Goal: Task Accomplishment & Management: Complete application form

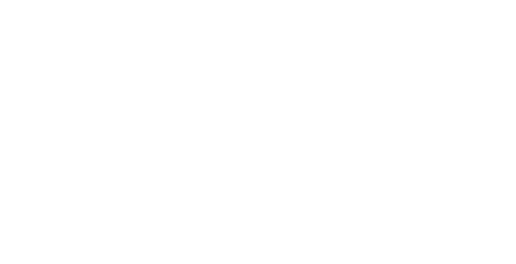
select select "MY"
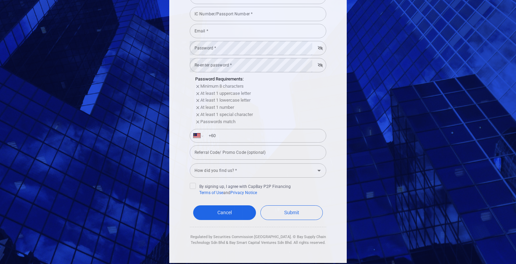
scroll to position [111, 0]
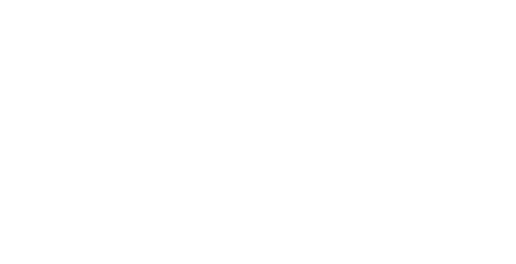
select select "MY"
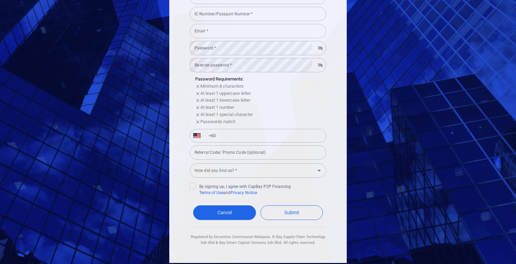
scroll to position [111, 0]
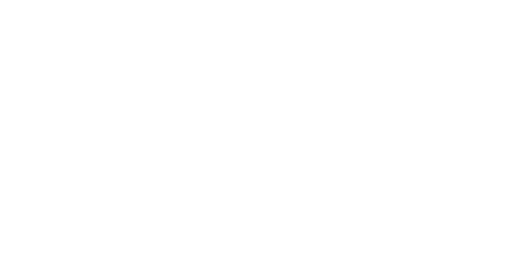
select select "MY"
